Goal: Information Seeking & Learning: Check status

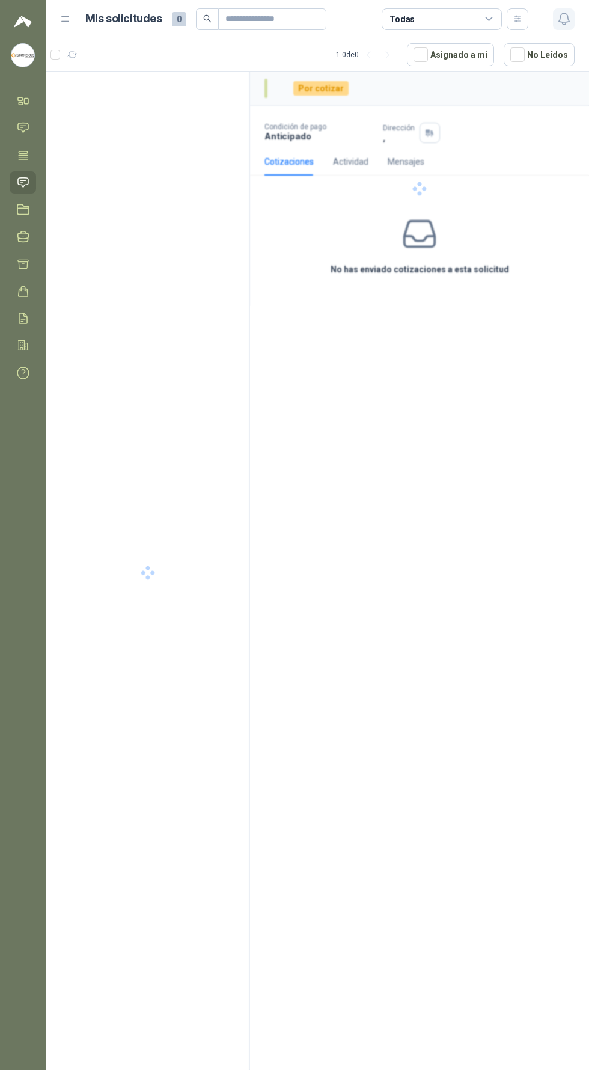
click at [566, 16] on icon "button" at bounding box center [564, 18] width 15 height 15
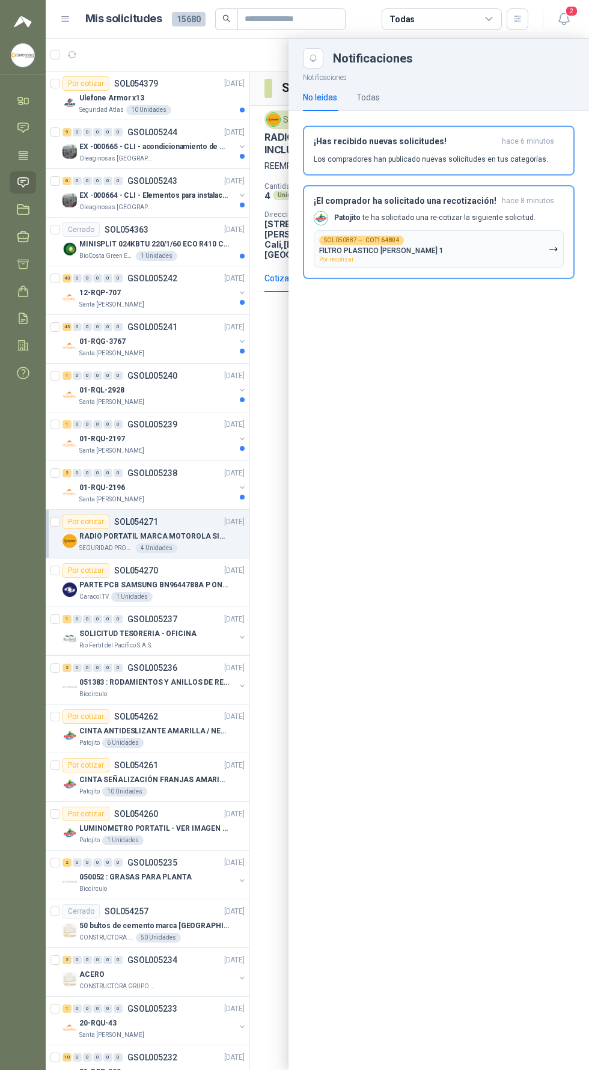
click at [234, 634] on div at bounding box center [317, 554] width 543 height 1032
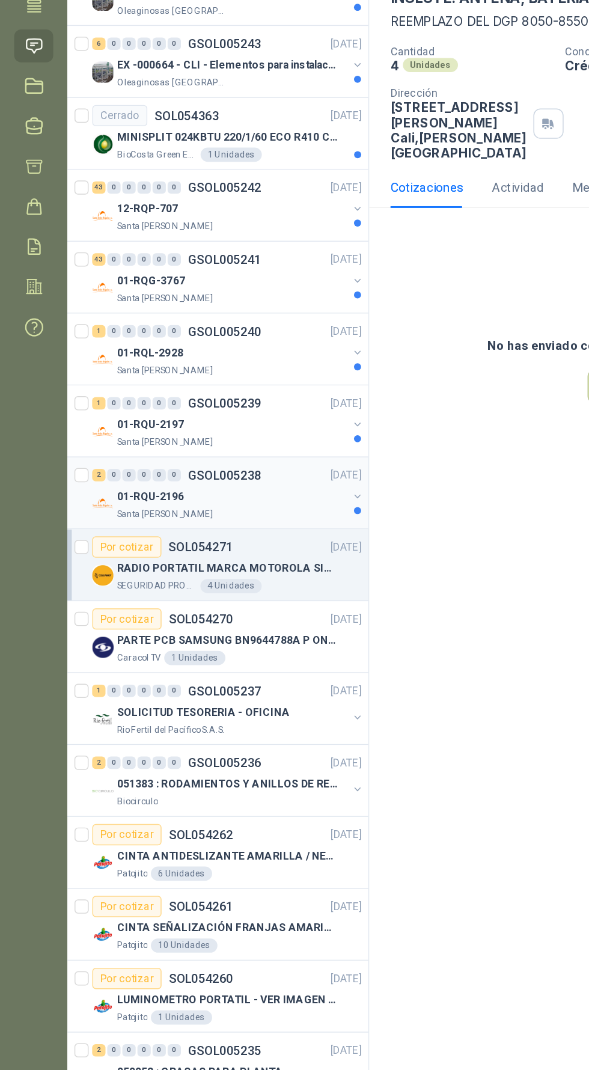
click at [198, 476] on div "2 0 0 0 0 0 GSOL005238 [DATE]" at bounding box center [155, 473] width 185 height 14
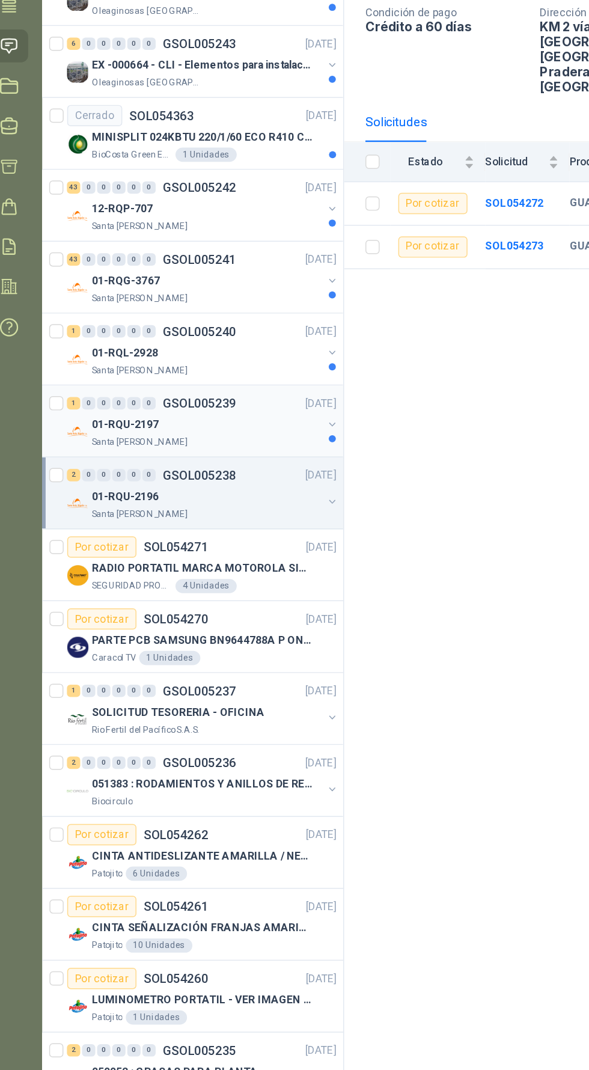
click at [171, 423] on p "GSOL005239" at bounding box center [152, 424] width 50 height 8
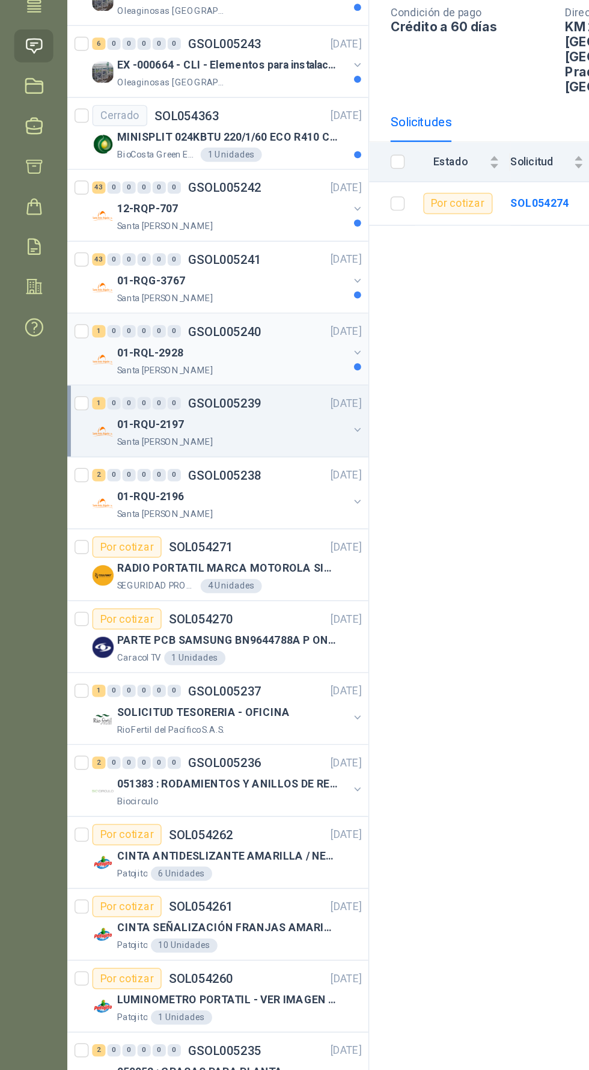
click at [161, 390] on div "01-RQL-2928" at bounding box center [157, 390] width 156 height 14
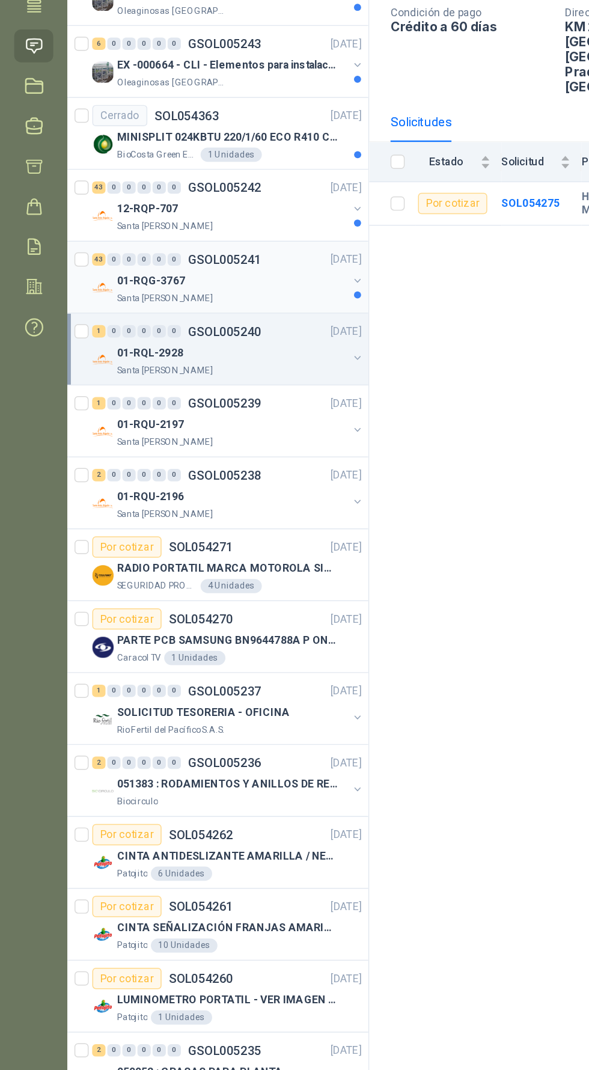
click at [184, 344] on div "01-RQG-3767" at bounding box center [157, 341] width 156 height 14
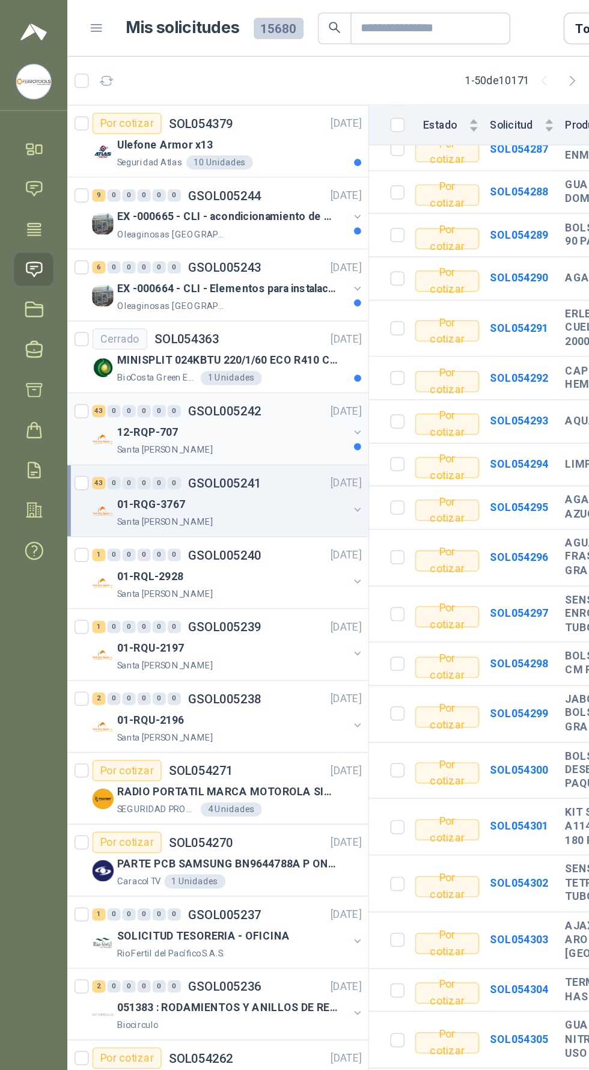
click at [195, 286] on div "12-RQP-707" at bounding box center [157, 293] width 156 height 14
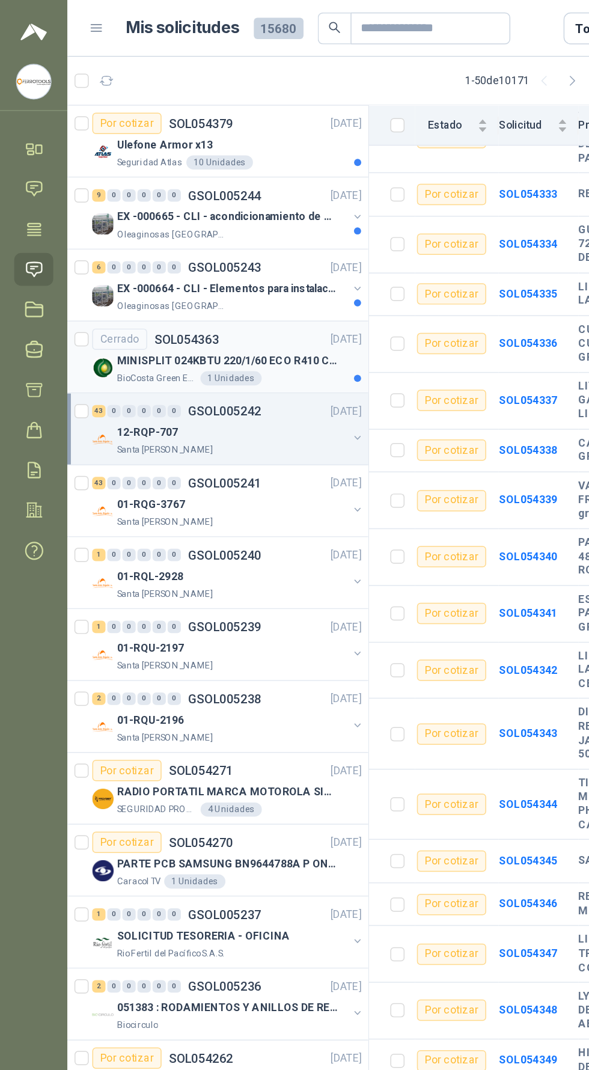
click at [200, 241] on p "MINISPLIT 024KBTU 220/1/60 ECO R410 C/FR" at bounding box center [154, 244] width 150 height 11
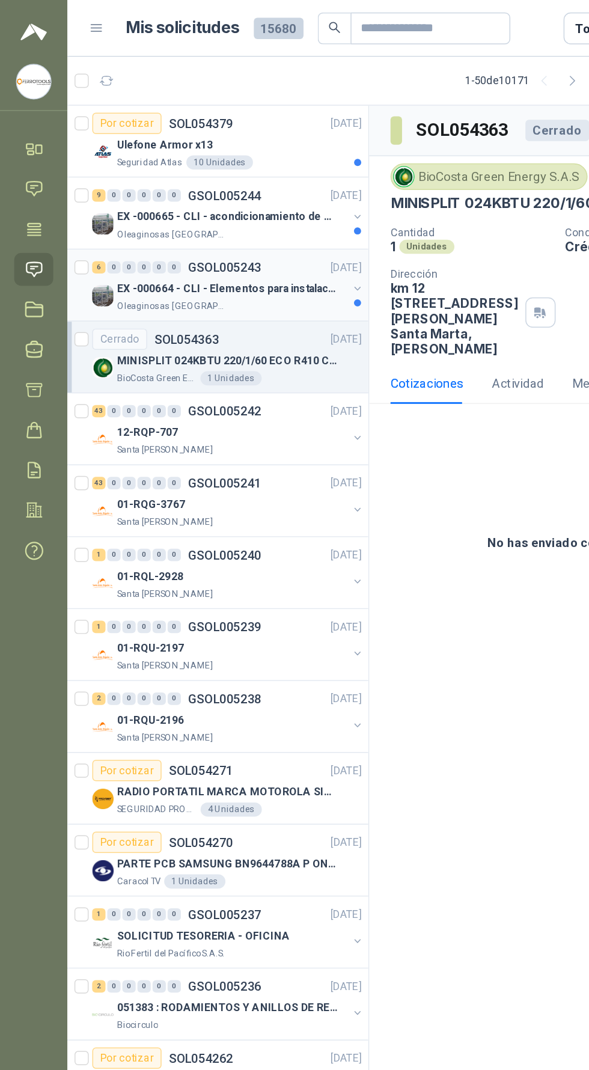
click at [209, 190] on p "EX -000664 - CLI - Elementos para instalacion de c" at bounding box center [154, 195] width 150 height 11
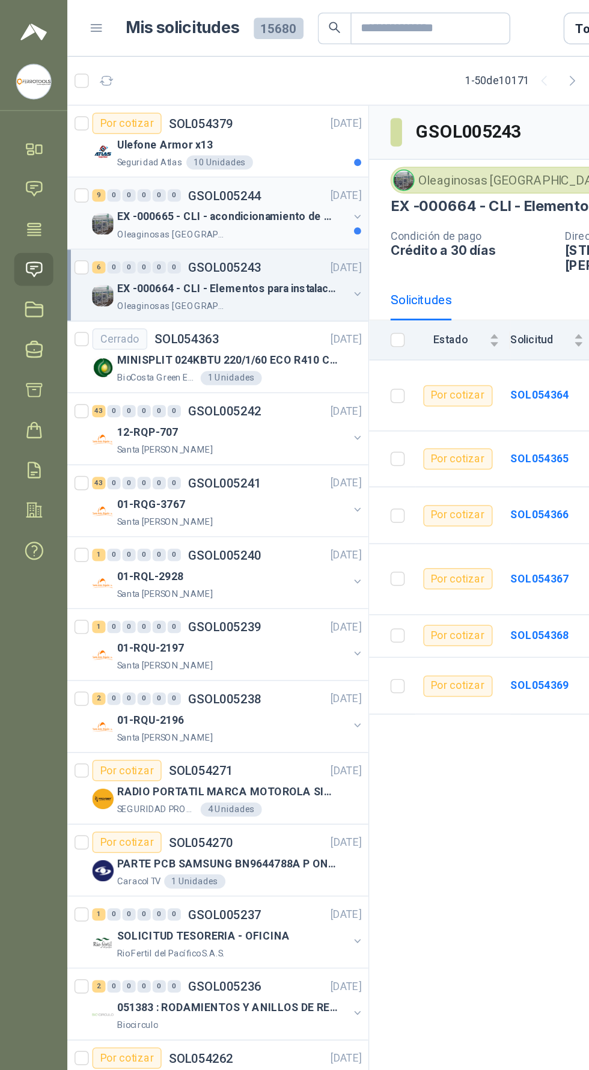
click at [191, 151] on p "EX -000665 - CLI - acondicionamiento de caja para" at bounding box center [154, 146] width 150 height 11
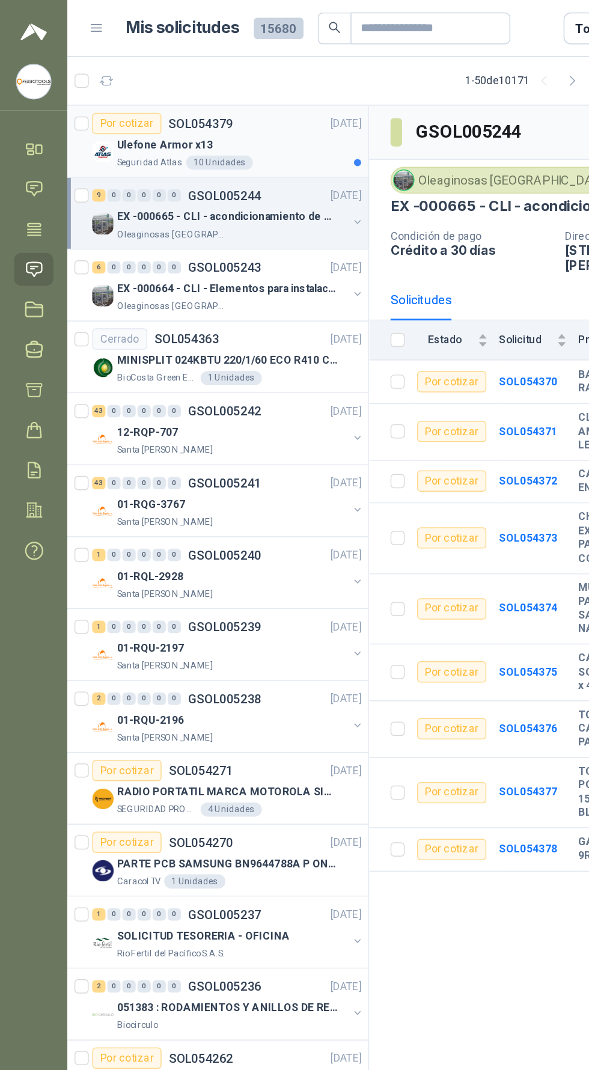
click at [208, 95] on div "Ulefone Armor x13" at bounding box center [161, 98] width 165 height 14
